Goal: Information Seeking & Learning: Learn about a topic

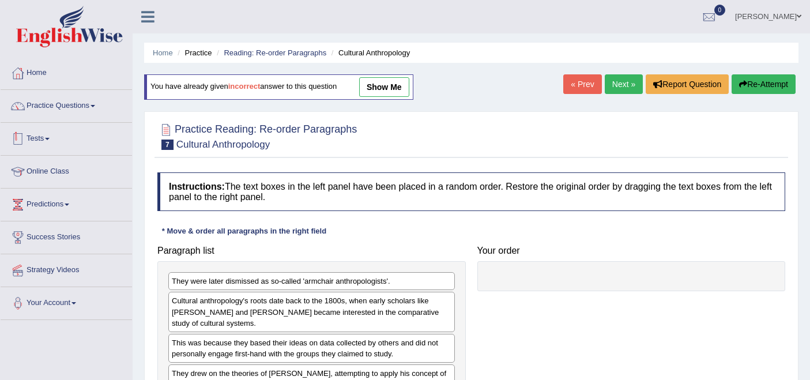
scroll to position [64, 0]
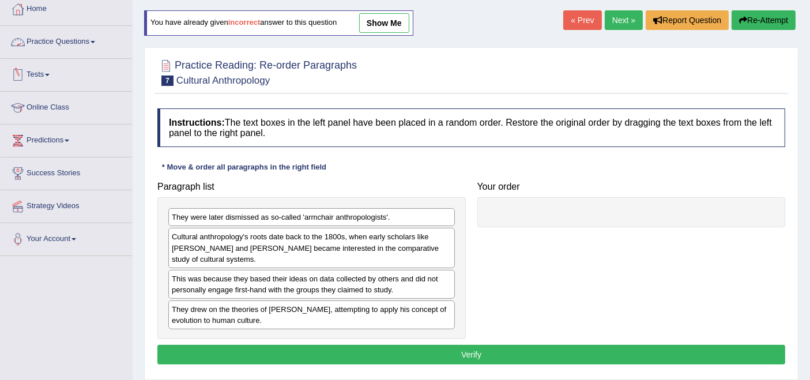
click at [86, 42] on link "Practice Questions" at bounding box center [66, 40] width 131 height 29
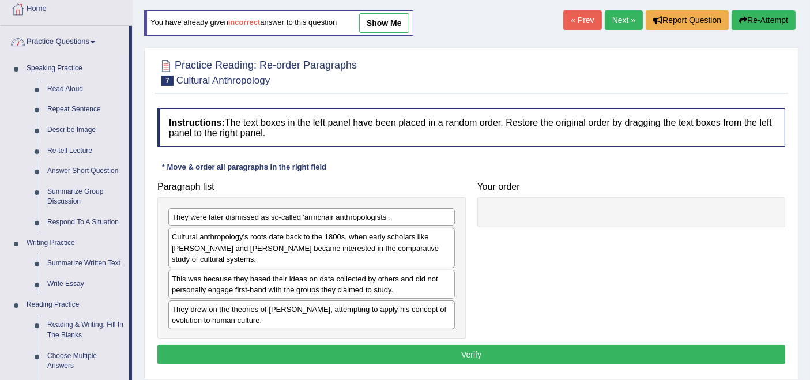
click at [78, 39] on link "Practice Questions" at bounding box center [65, 40] width 128 height 29
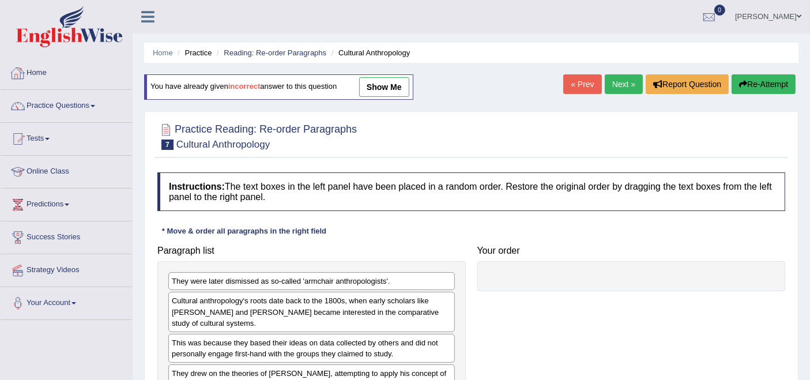
click at [33, 73] on link "Home" at bounding box center [66, 71] width 131 height 29
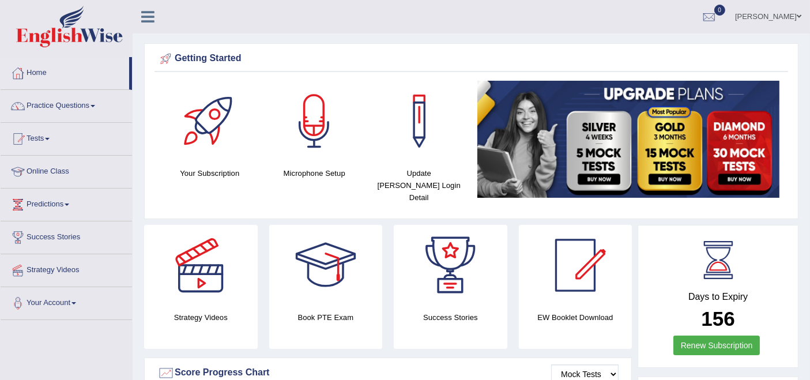
click at [44, 140] on link "Tests" at bounding box center [66, 137] width 131 height 29
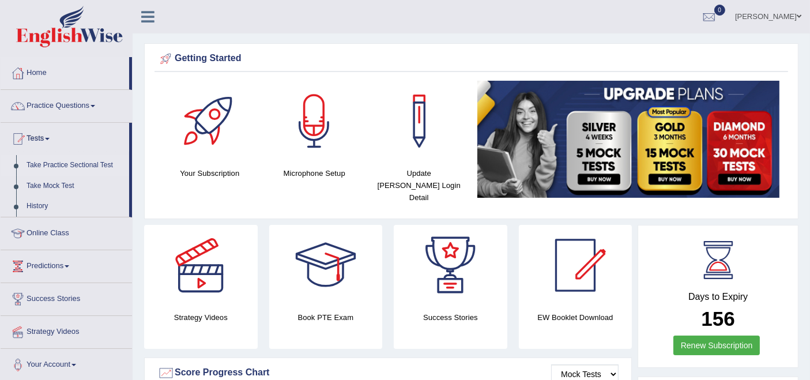
click at [78, 165] on link "Take Practice Sectional Test" at bounding box center [75, 165] width 108 height 21
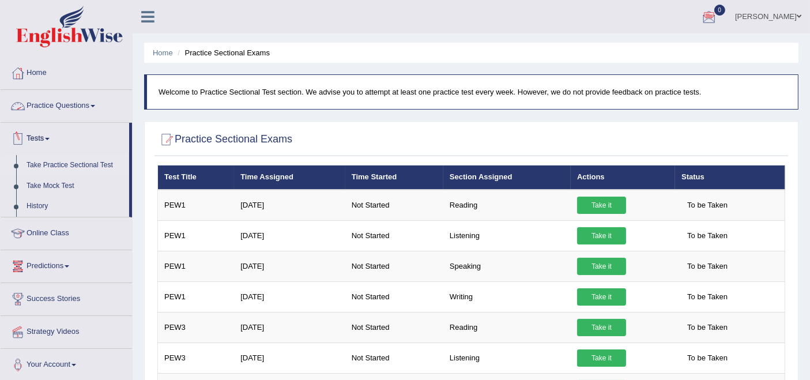
click at [44, 109] on link "Practice Questions" at bounding box center [66, 104] width 131 height 29
